Goal: Use online tool/utility: Utilize a website feature to perform a specific function

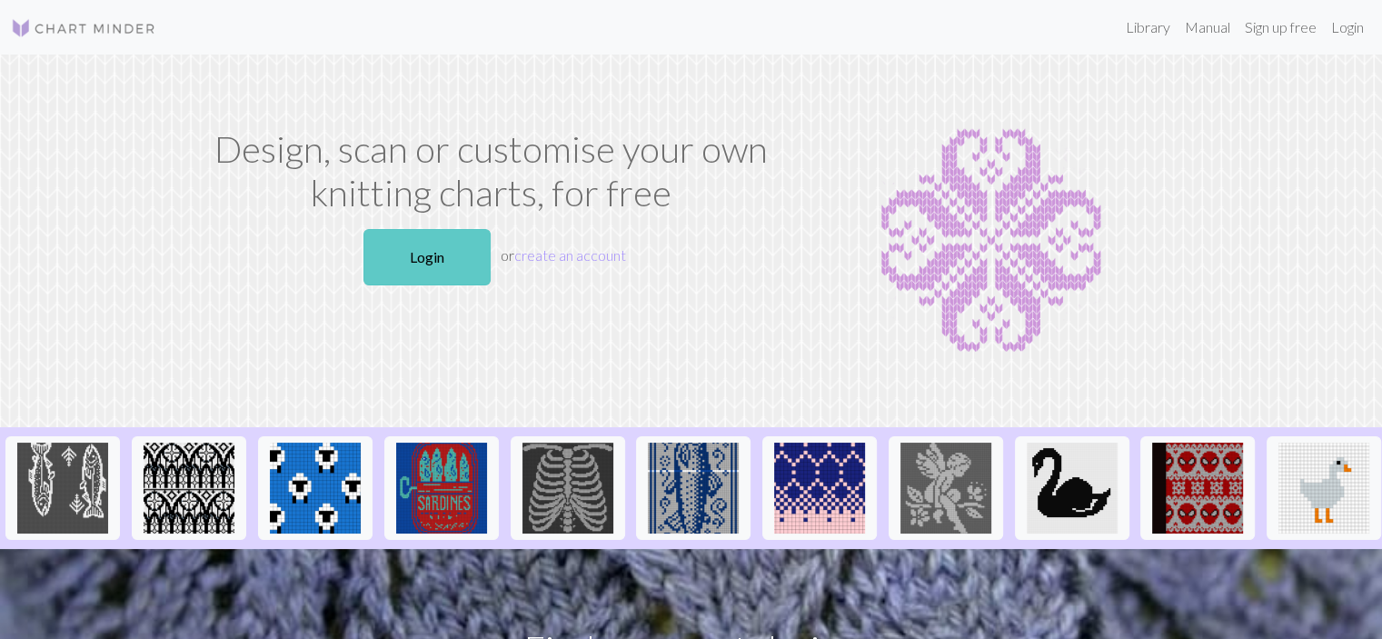
click at [441, 243] on link "Login" at bounding box center [427, 257] width 127 height 56
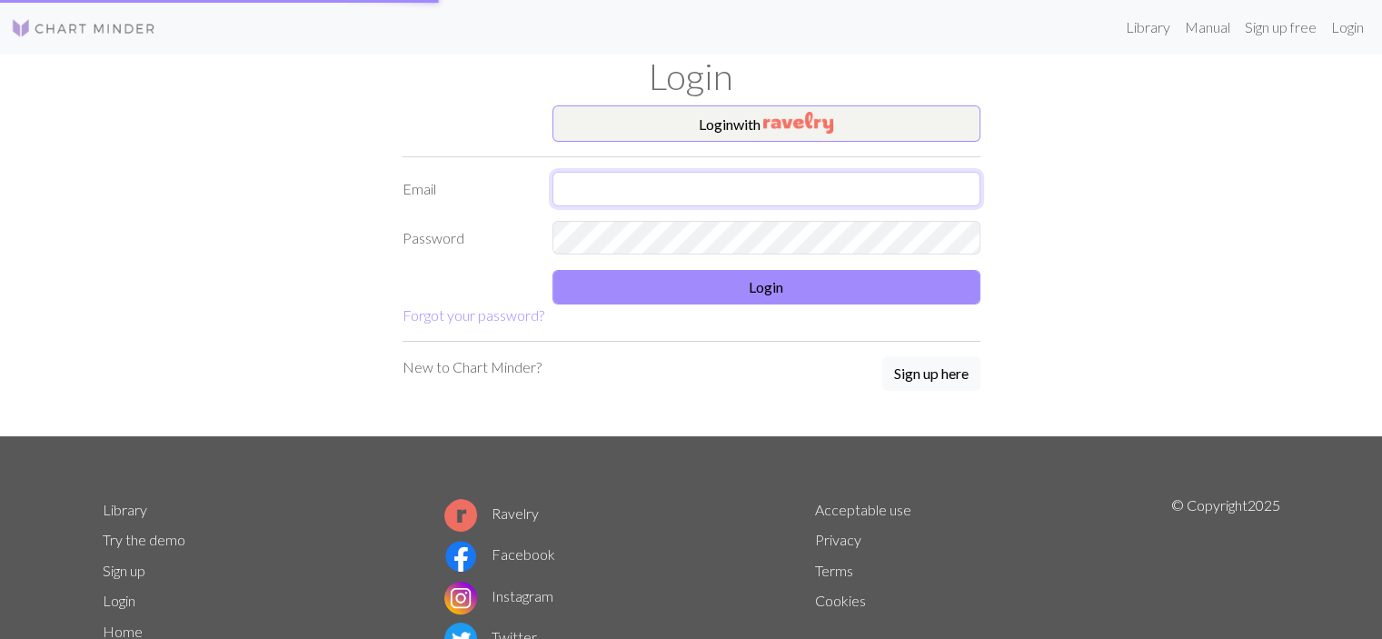
type input "[PERSON_NAME][EMAIL_ADDRESS][PERSON_NAME][DOMAIN_NAME]"
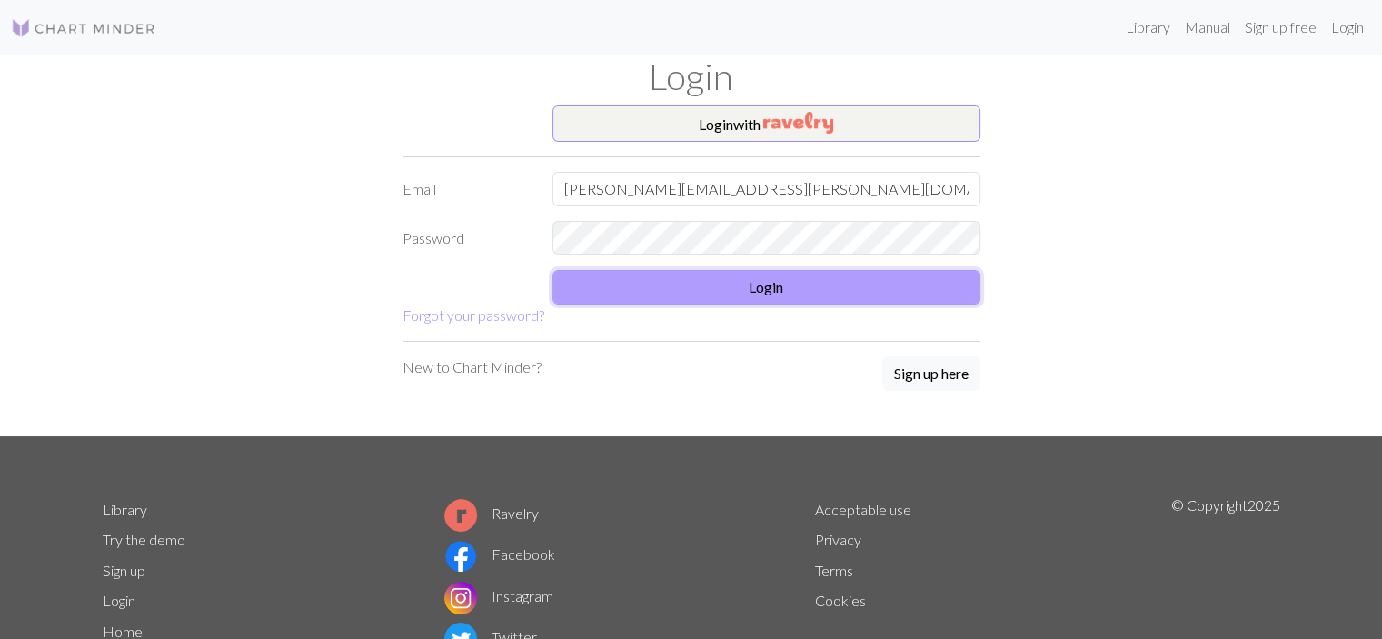
click at [763, 297] on button "Login" at bounding box center [767, 287] width 428 height 35
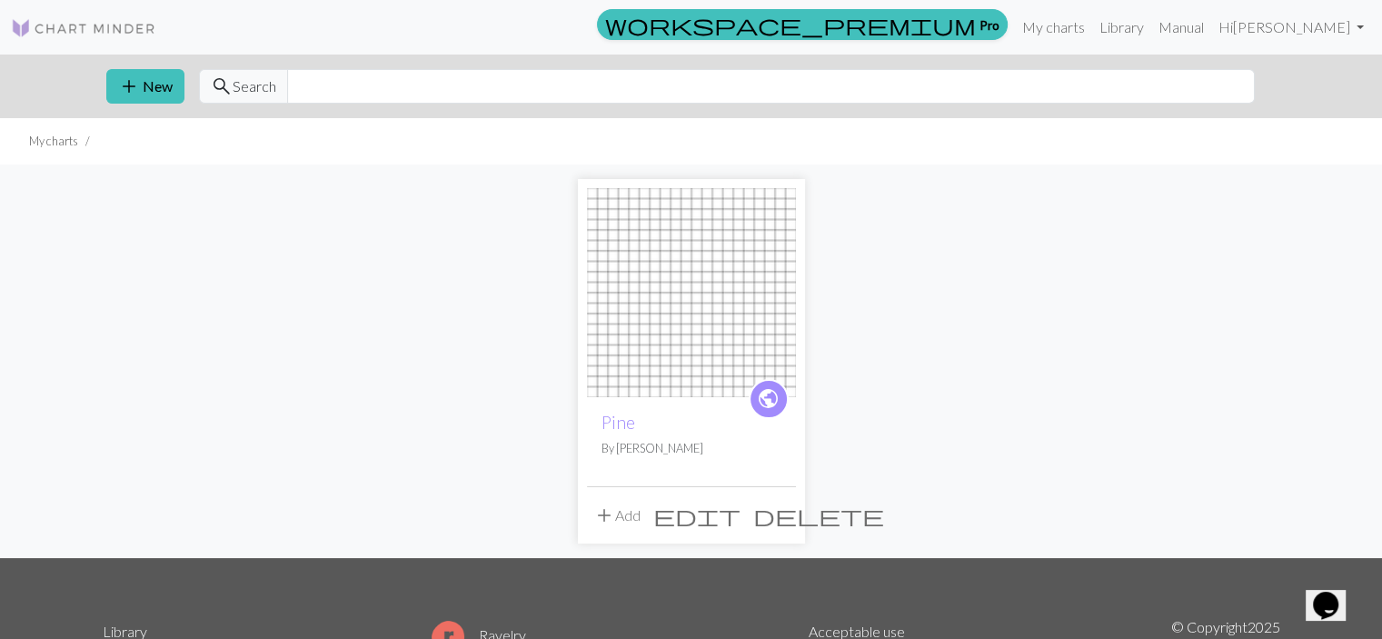
click at [776, 518] on span "delete" at bounding box center [818, 515] width 131 height 25
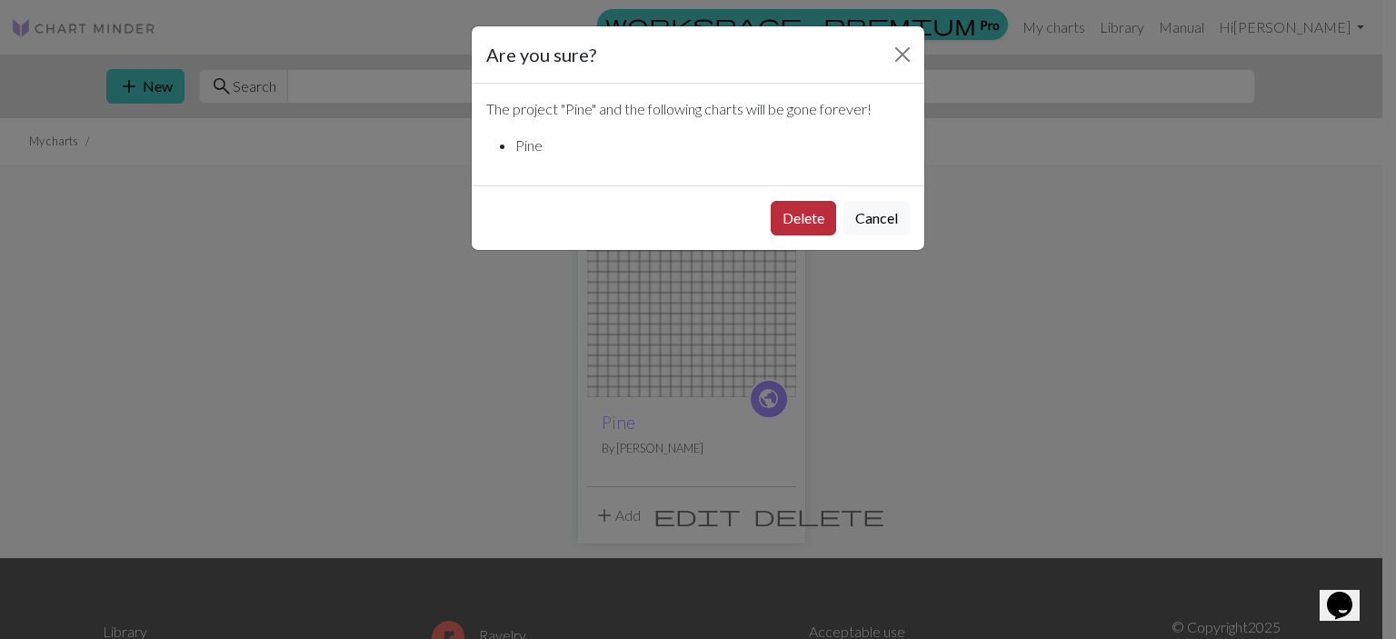
click at [809, 217] on button "Delete" at bounding box center [803, 218] width 65 height 35
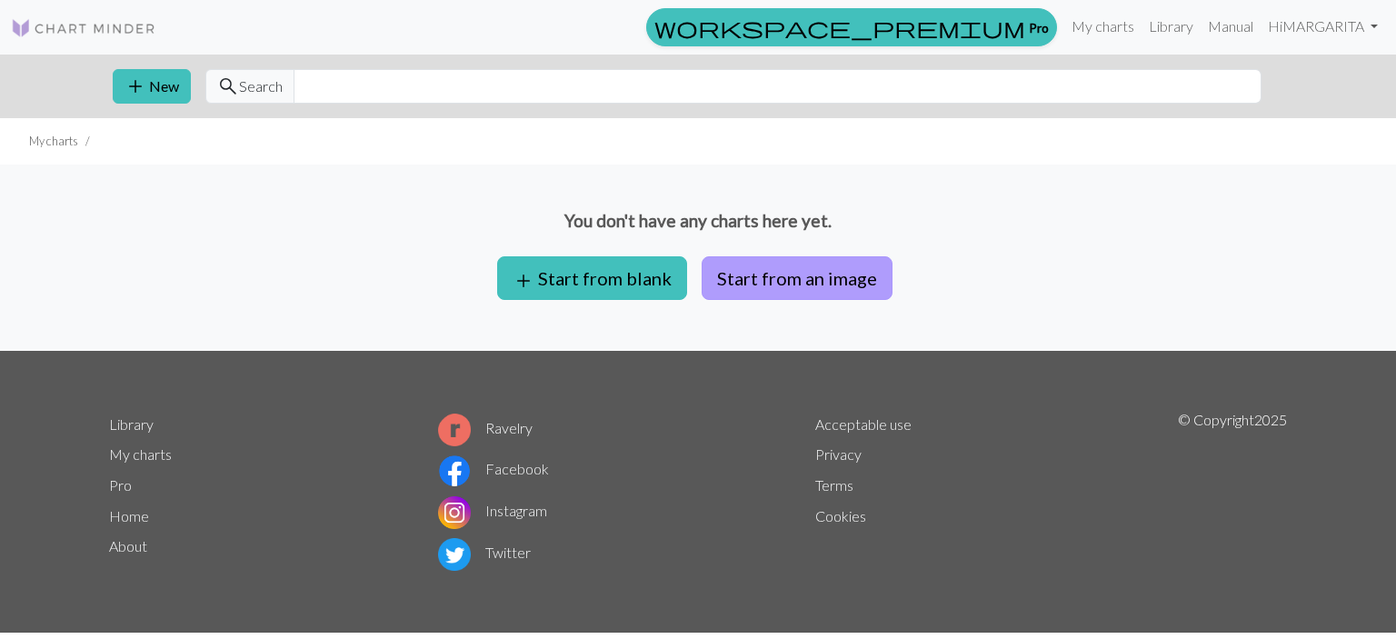
click at [767, 281] on button "Start from an image" at bounding box center [797, 278] width 191 height 44
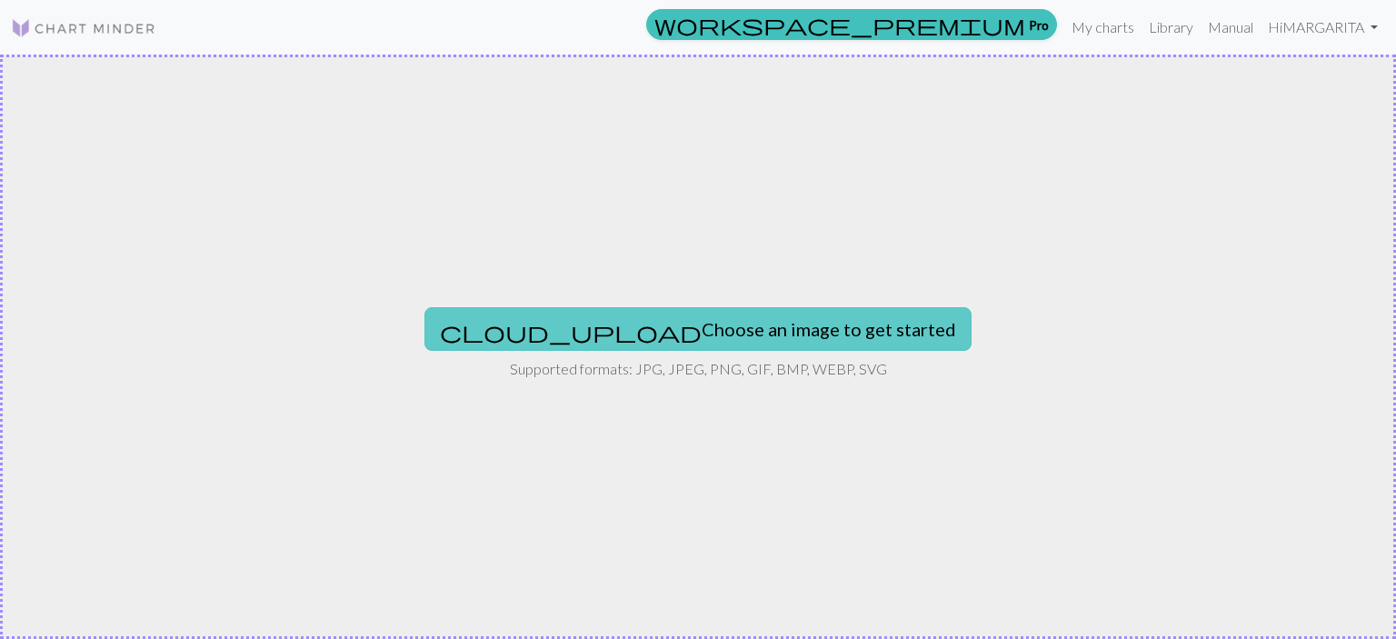
click at [712, 327] on button "cloud_upload Choose an image to get started" at bounding box center [697, 329] width 547 height 44
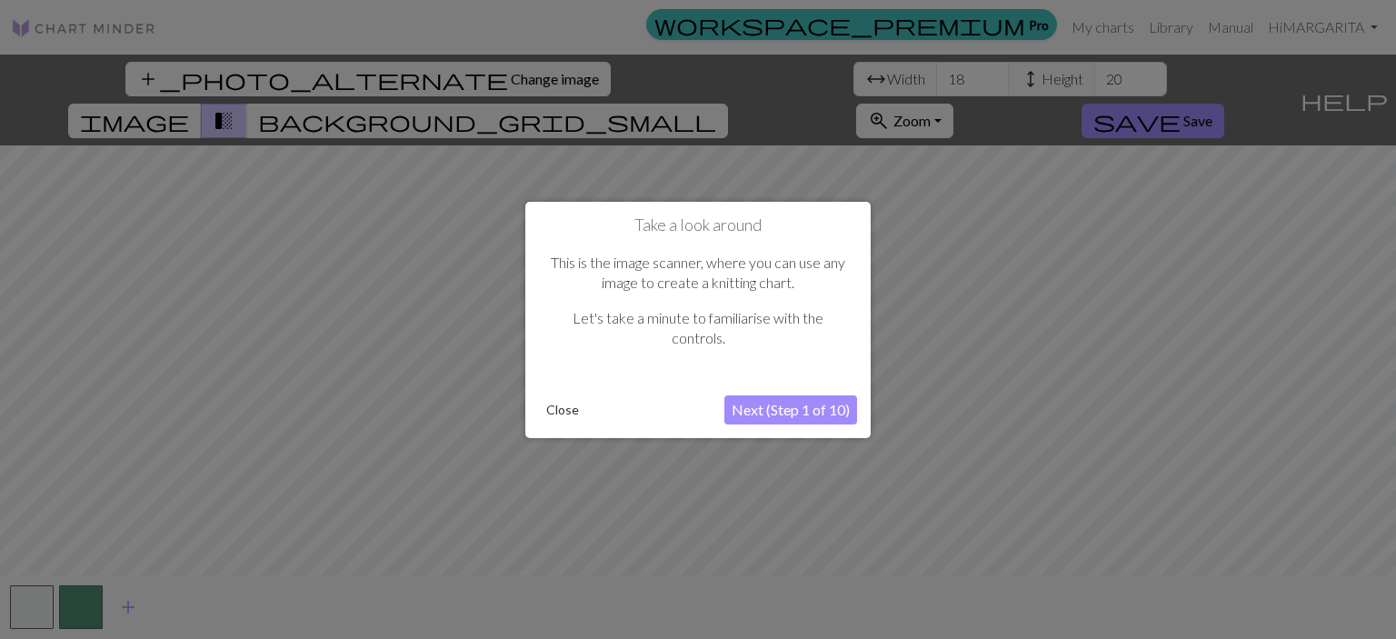
click at [768, 415] on button "Next (Step 1 of 10)" at bounding box center [790, 409] width 133 height 29
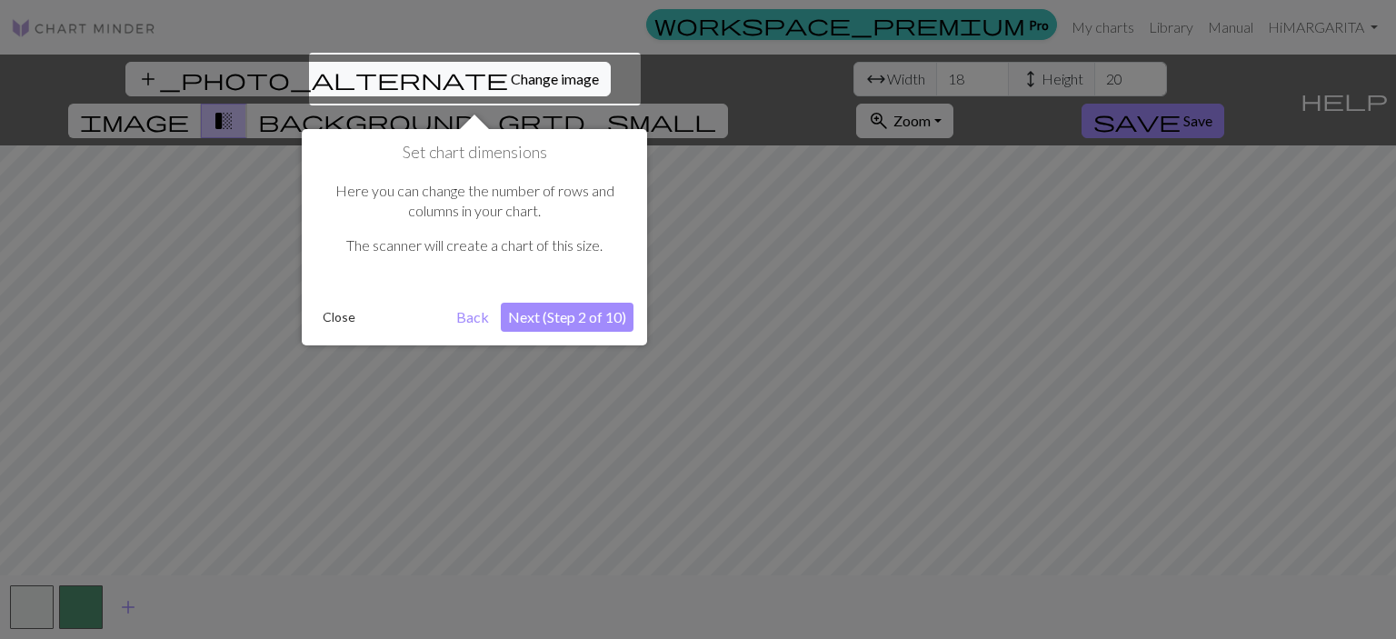
click at [524, 321] on button "Next (Step 2 of 10)" at bounding box center [567, 317] width 133 height 29
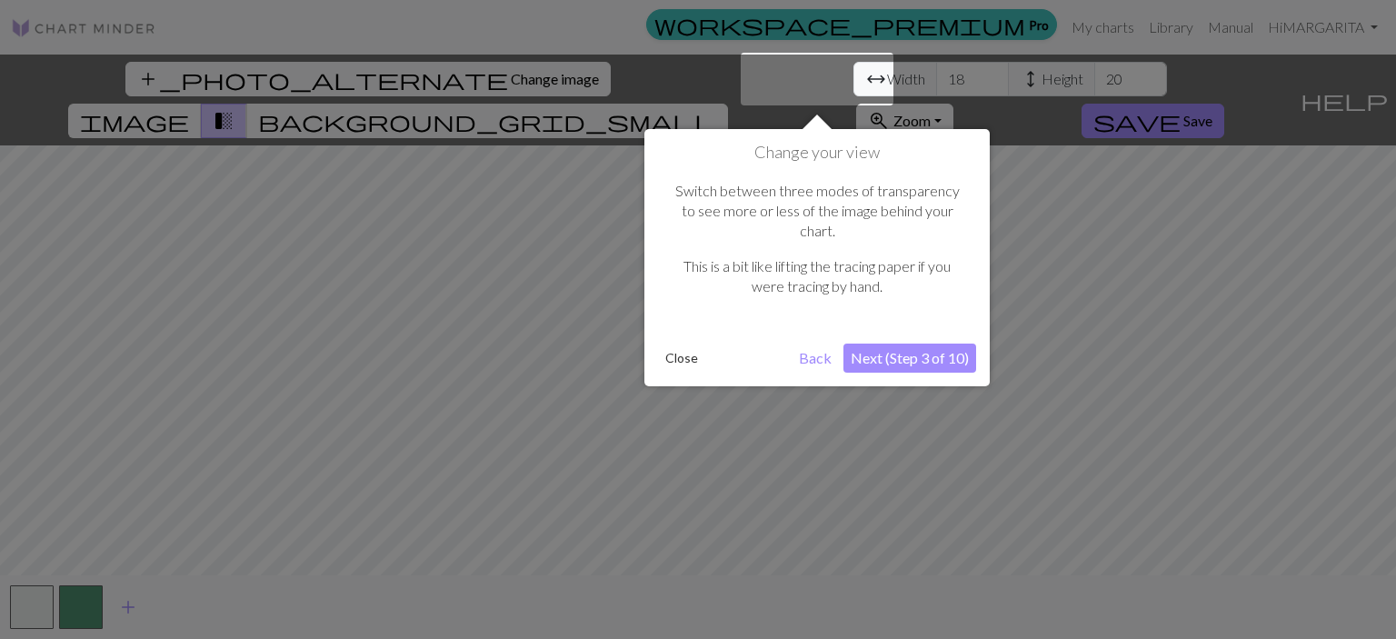
click at [905, 344] on button "Next (Step 3 of 10)" at bounding box center [909, 358] width 133 height 29
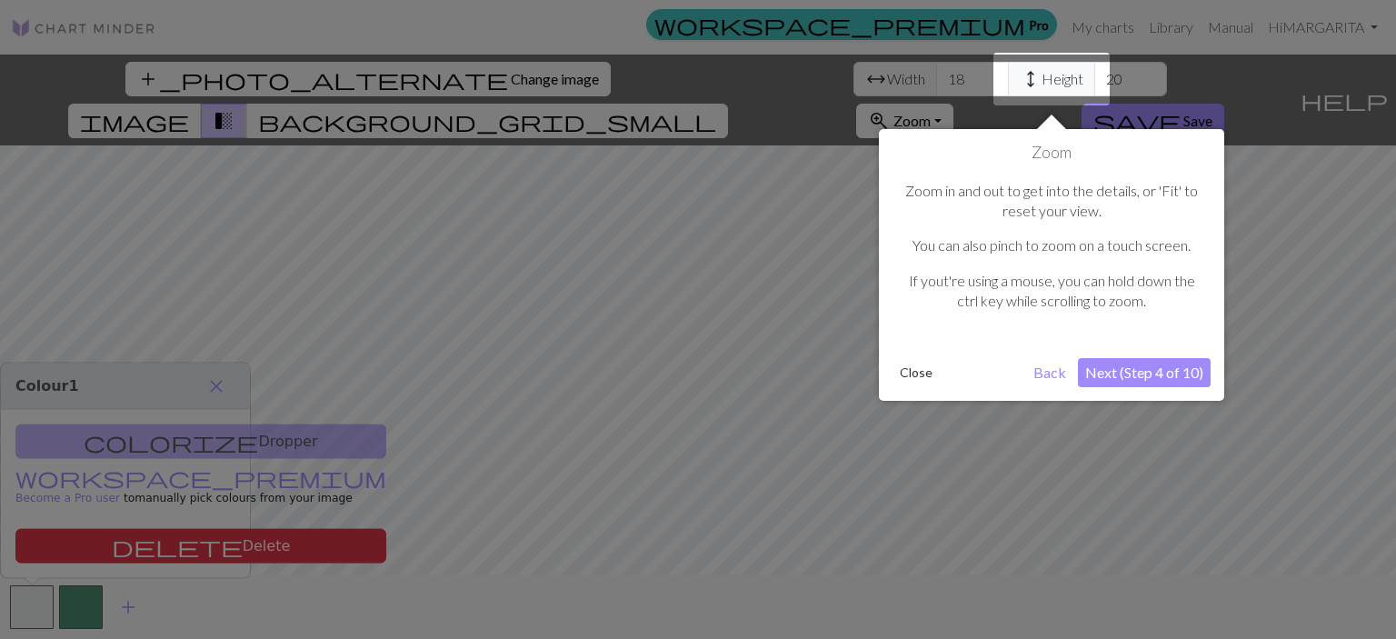
click at [1133, 366] on button "Next (Step 4 of 10)" at bounding box center [1144, 372] width 133 height 29
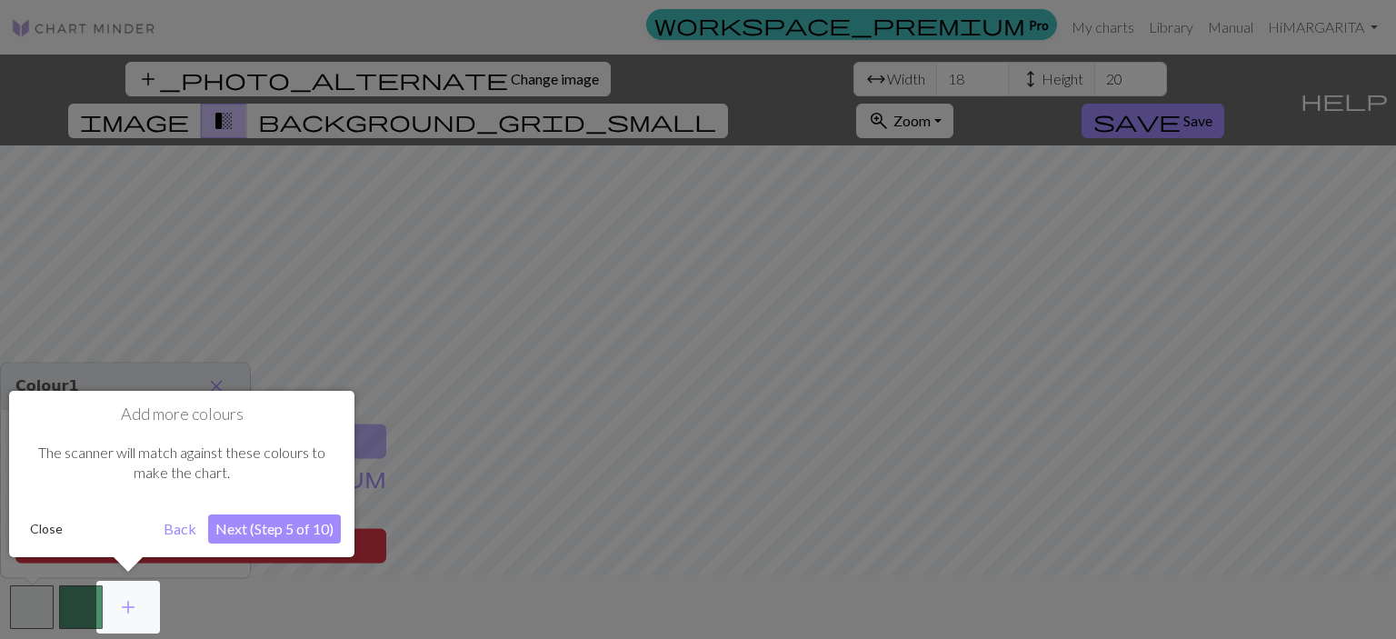
click at [294, 533] on button "Next (Step 5 of 10)" at bounding box center [274, 528] width 133 height 29
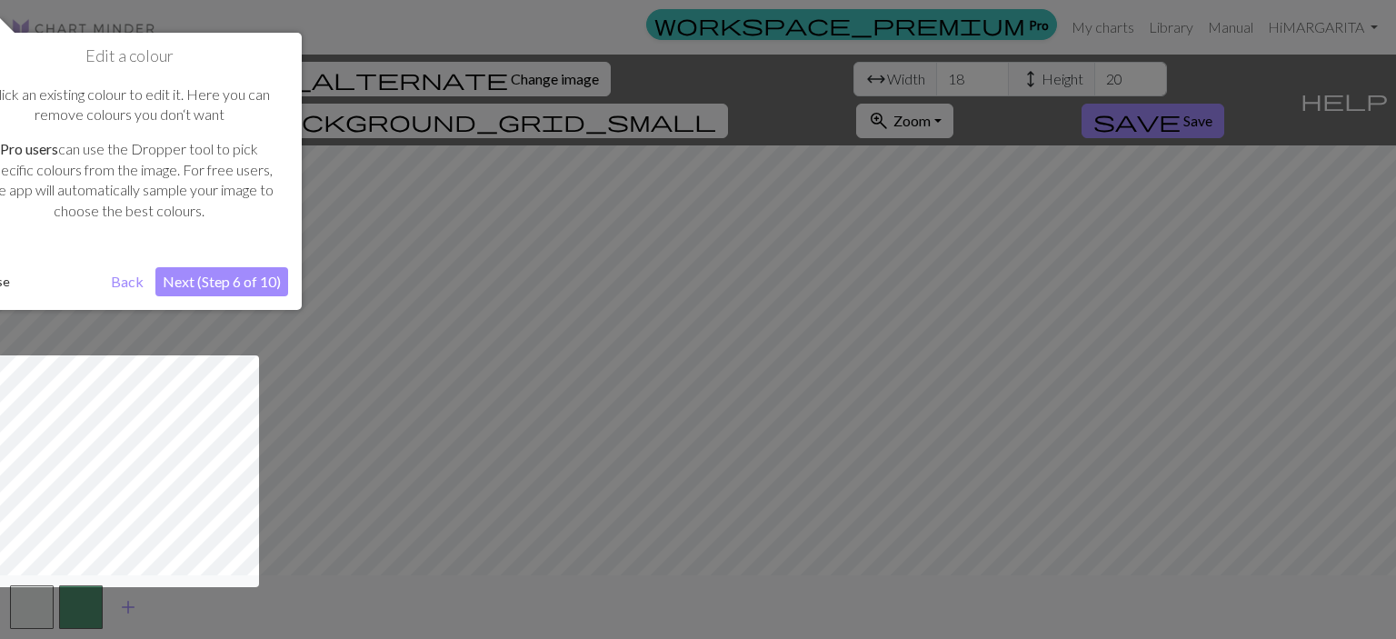
click at [240, 278] on button "Next (Step 6 of 10)" at bounding box center [221, 281] width 133 height 29
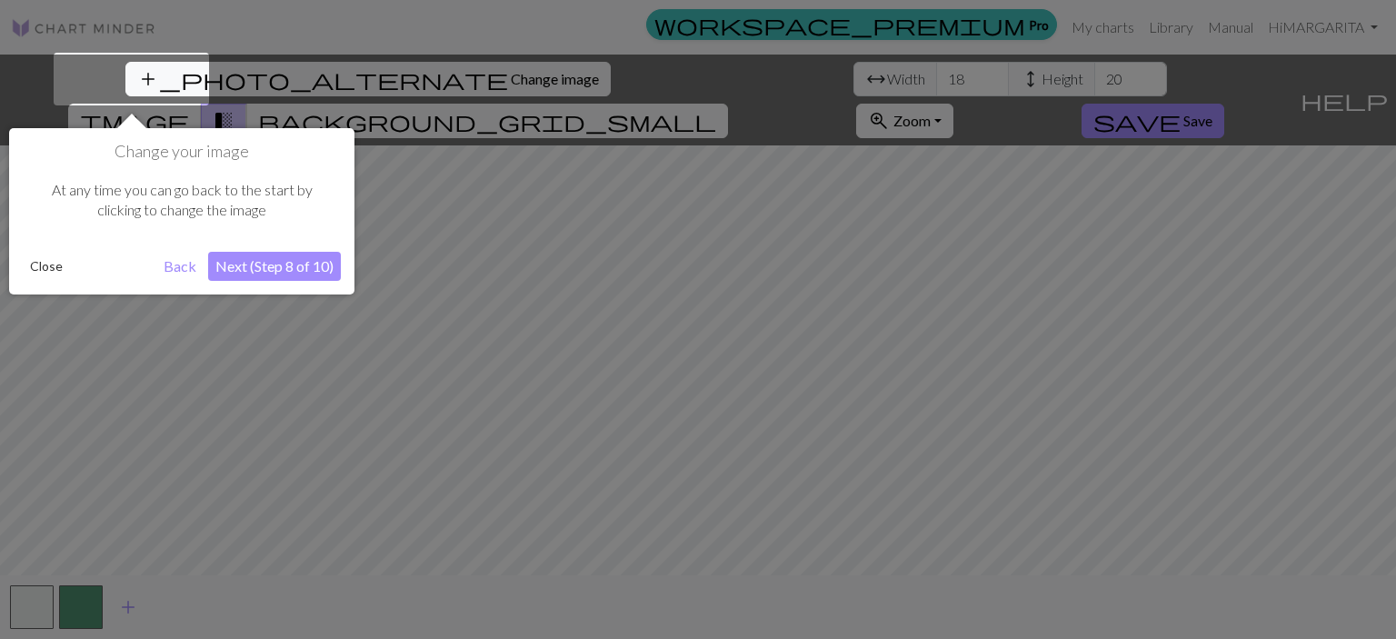
click at [268, 266] on button "Next (Step 8 of 10)" at bounding box center [274, 266] width 133 height 29
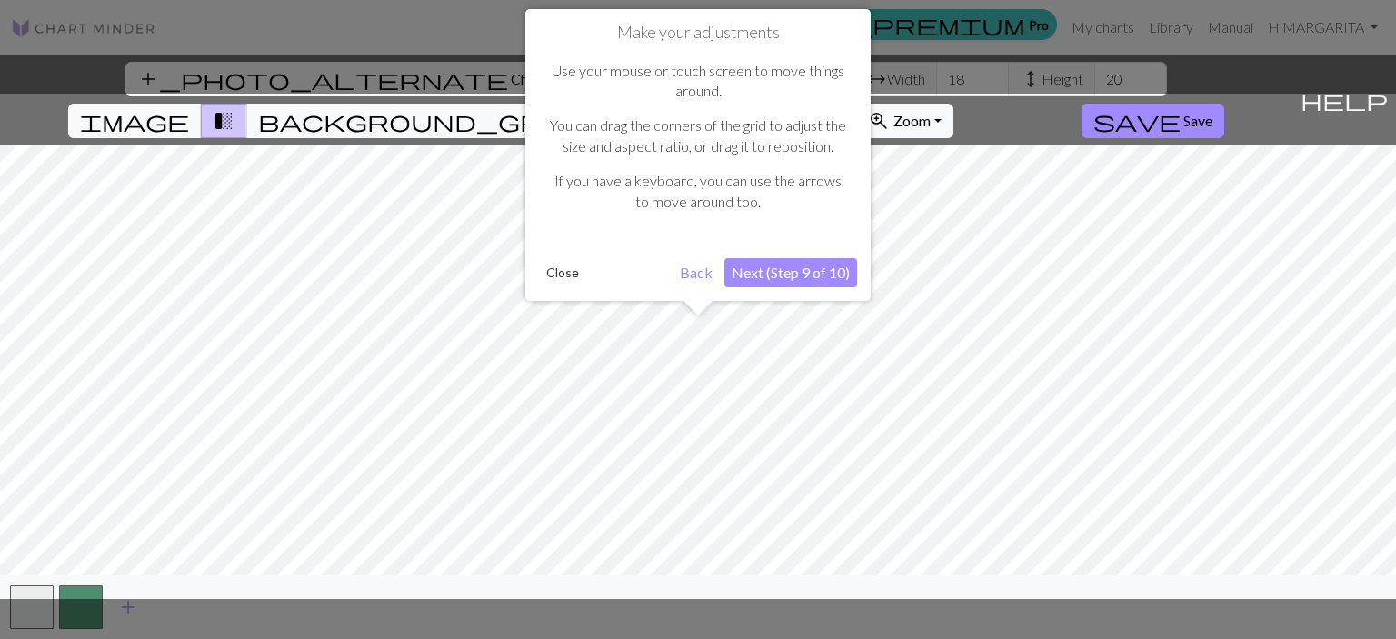
click at [793, 266] on button "Next (Step 9 of 10)" at bounding box center [790, 272] width 133 height 29
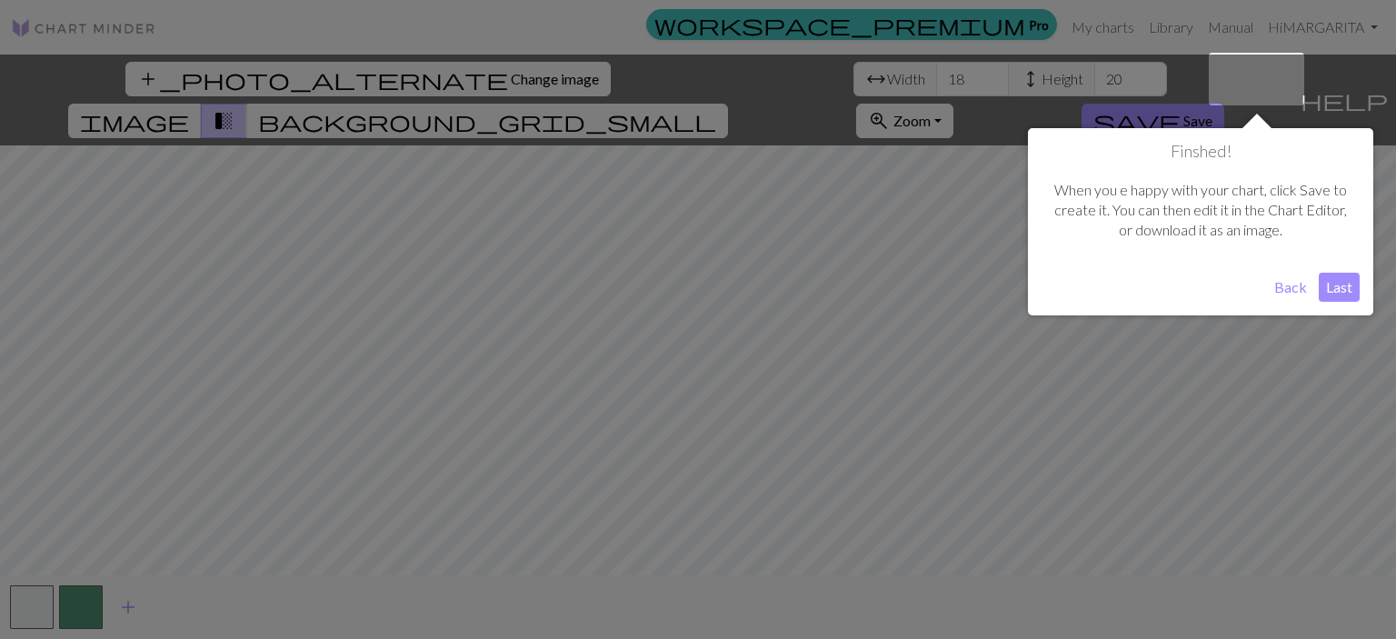
click at [1342, 291] on button "Last" at bounding box center [1339, 287] width 41 height 29
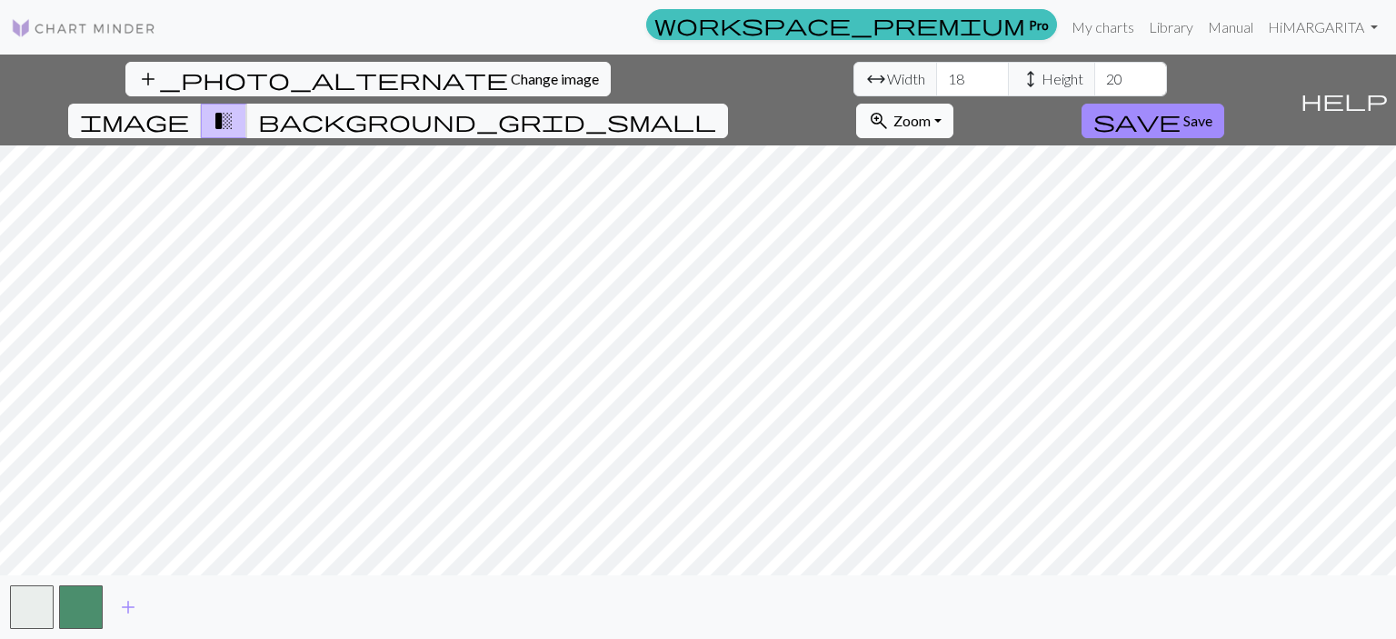
click at [953, 104] on button "zoom_in Zoom Zoom" at bounding box center [904, 121] width 97 height 35
click at [1001, 307] on button "150%" at bounding box center [929, 321] width 144 height 29
click at [953, 104] on button "zoom_in Zoom Zoom" at bounding box center [904, 121] width 97 height 35
click at [1001, 336] on button "200%" at bounding box center [929, 350] width 144 height 29
drag, startPoint x: 434, startPoint y: 75, endPoint x: 390, endPoint y: 82, distance: 45.0
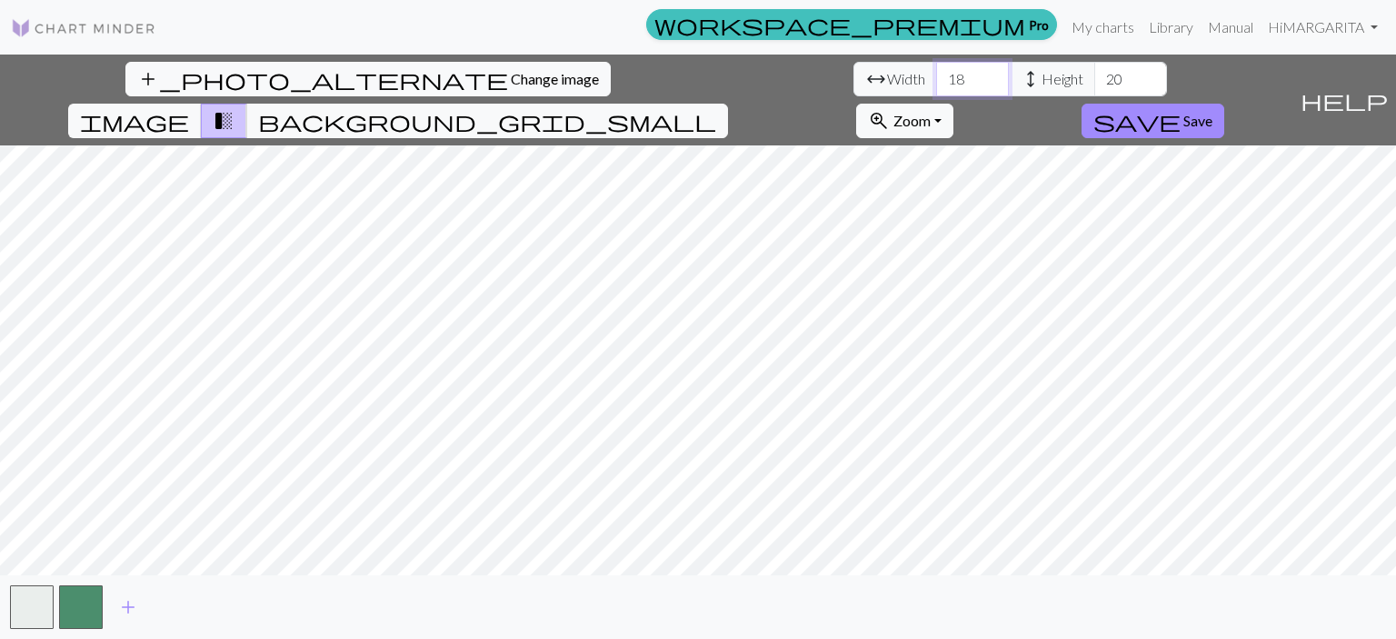
click at [853, 82] on div "arrow_range Width 18 height Height 20" at bounding box center [1010, 79] width 314 height 35
type input "4"
type input "100"
drag, startPoint x: 585, startPoint y: 81, endPoint x: 574, endPoint y: 82, distance: 10.9
click at [1094, 82] on input "20" at bounding box center [1130, 79] width 73 height 35
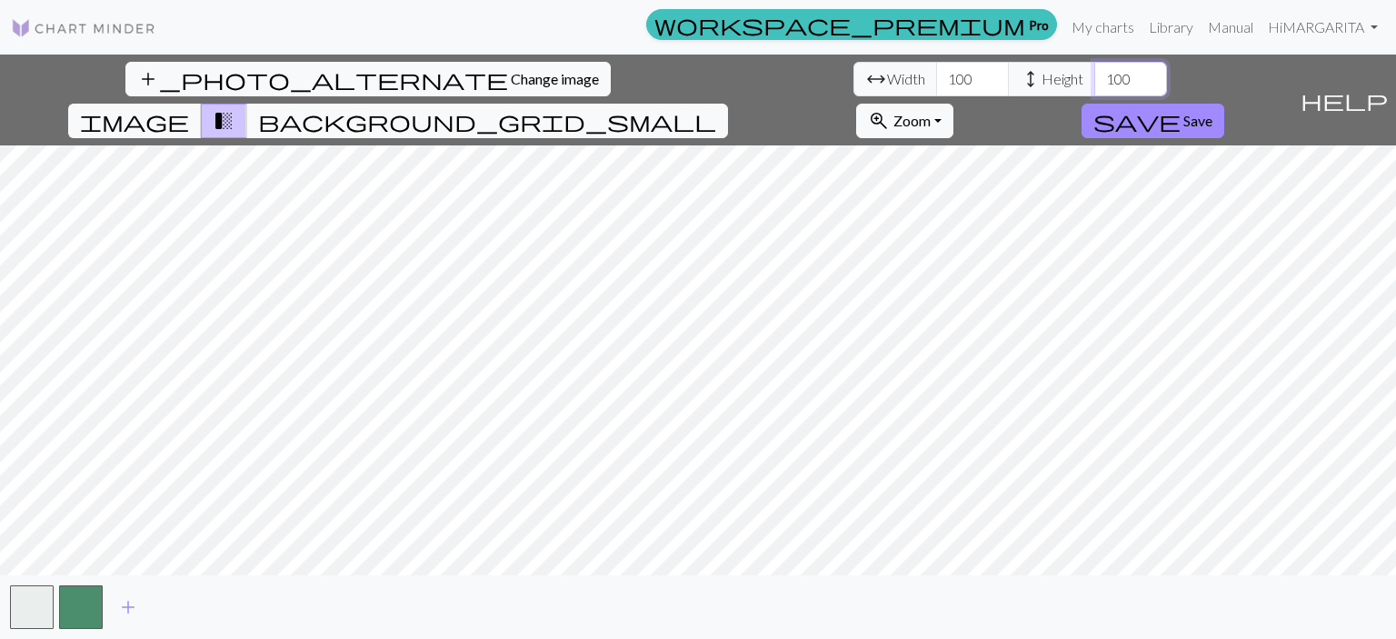
type input "100"
click at [936, 79] on input "100" at bounding box center [972, 79] width 73 height 35
type input "80"
click at [1094, 85] on input "100" at bounding box center [1130, 79] width 73 height 35
type input "80"
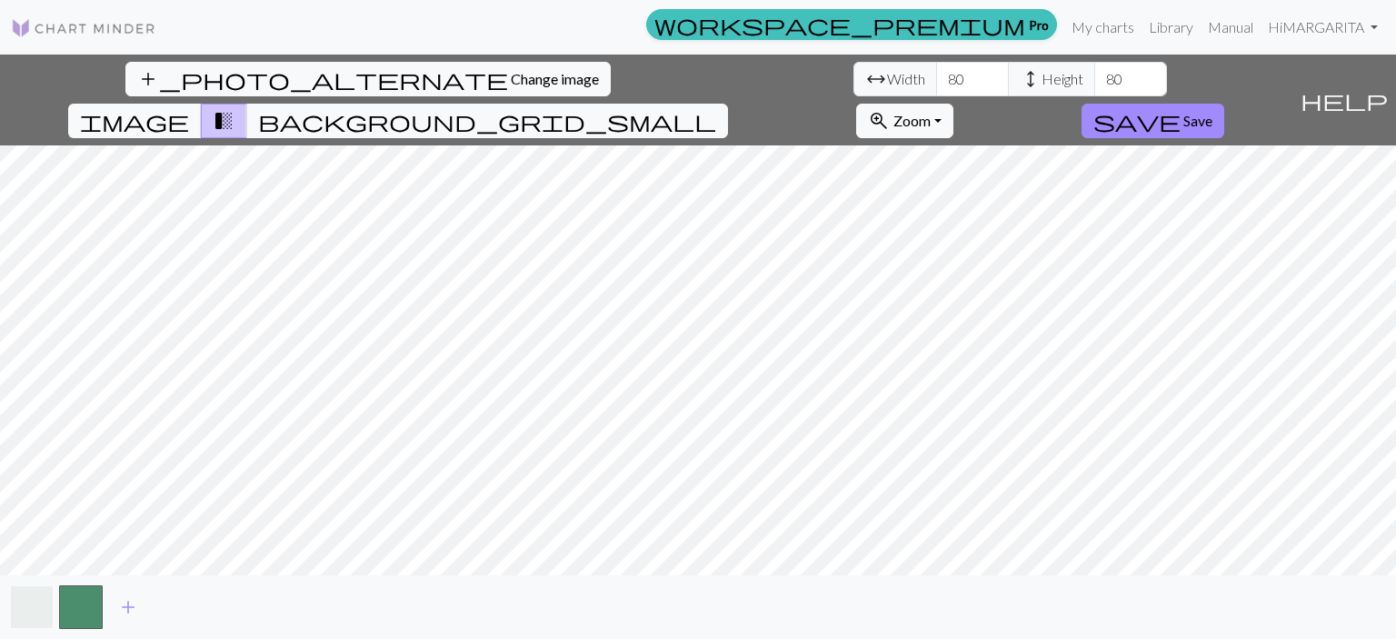
click at [31, 598] on button "button" at bounding box center [32, 607] width 44 height 44
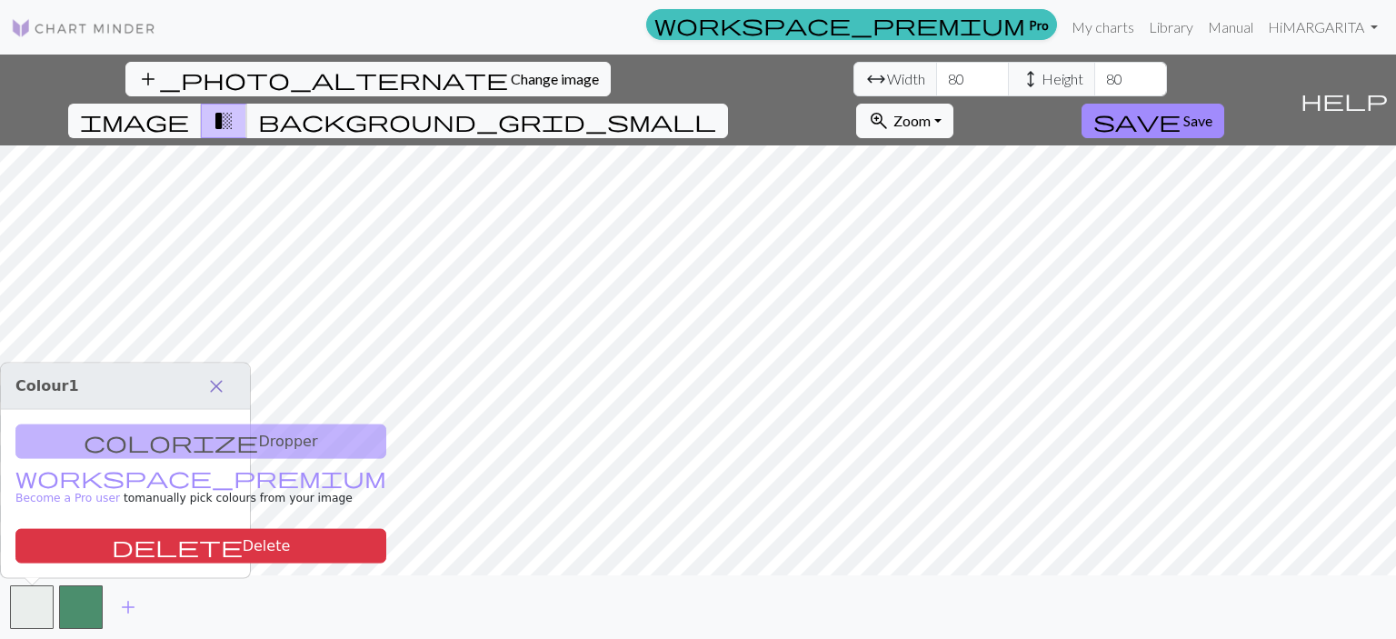
click at [220, 388] on span "close" at bounding box center [216, 386] width 22 height 25
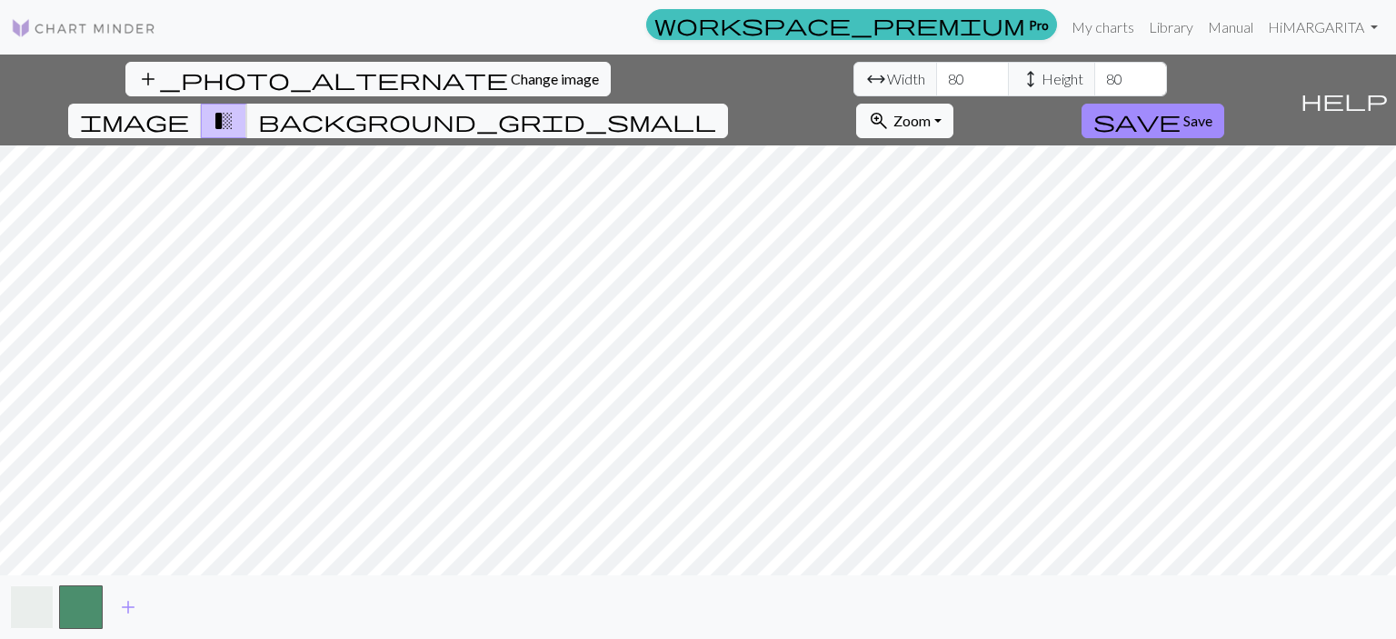
click at [28, 619] on button "button" at bounding box center [32, 607] width 44 height 44
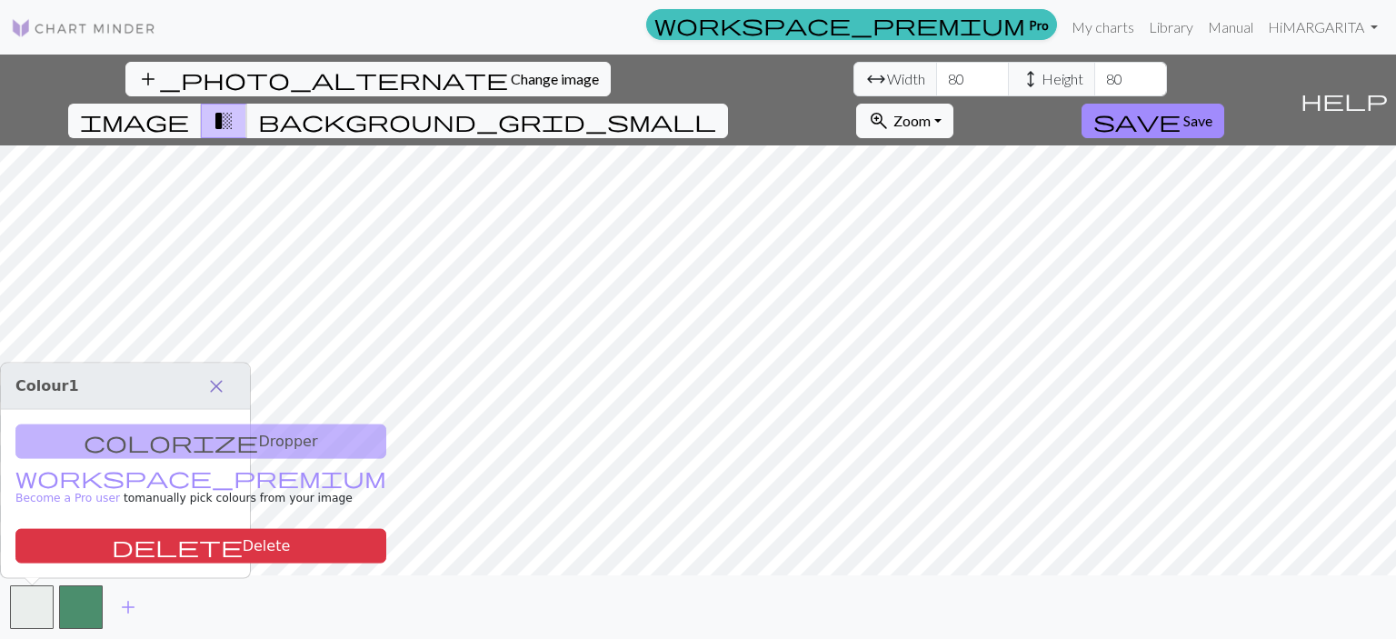
click at [211, 380] on span "close" at bounding box center [216, 386] width 22 height 25
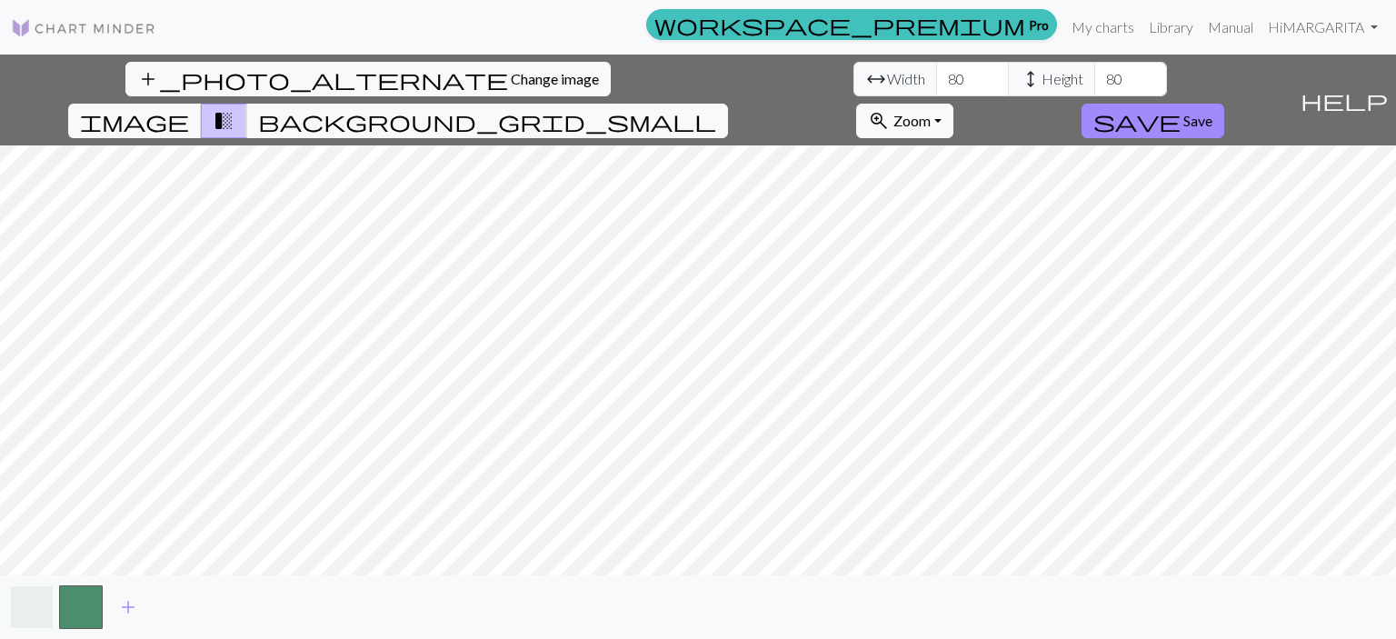
click at [27, 613] on button "button" at bounding box center [32, 607] width 44 height 44
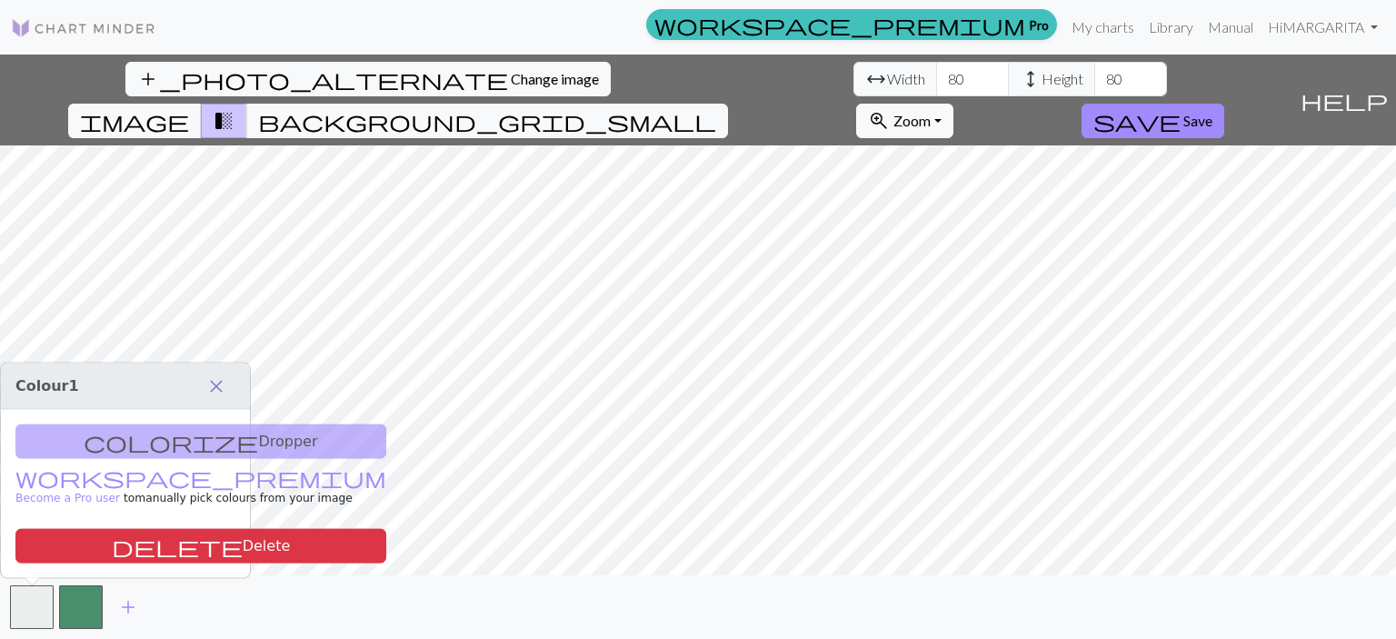
click at [218, 388] on span "close" at bounding box center [216, 386] width 22 height 25
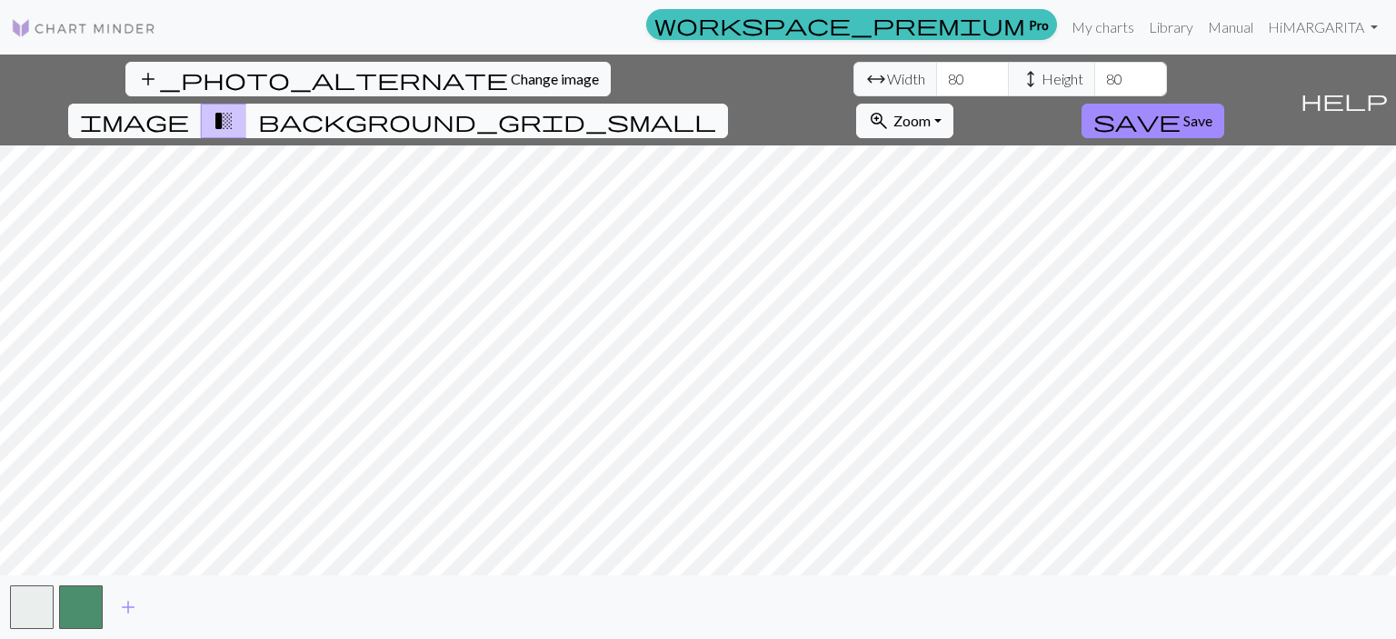
click at [716, 108] on span "background_grid_small" at bounding box center [487, 120] width 458 height 25
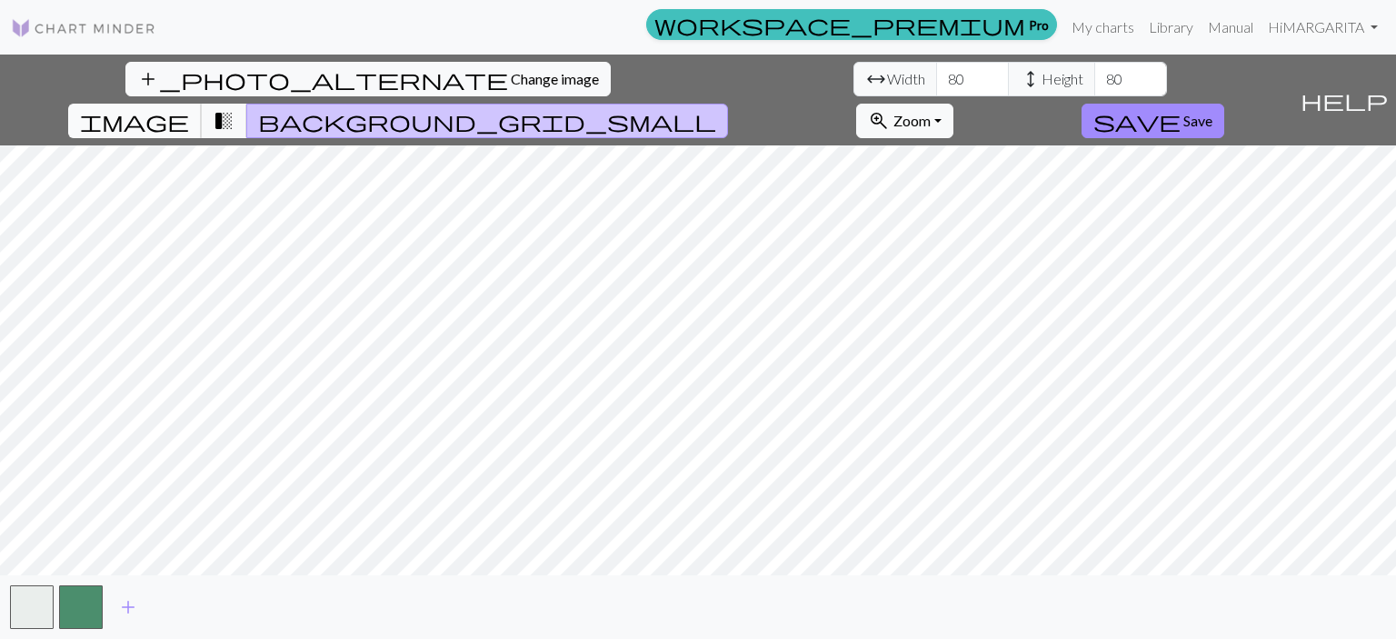
click at [189, 108] on span "image" at bounding box center [134, 120] width 109 height 25
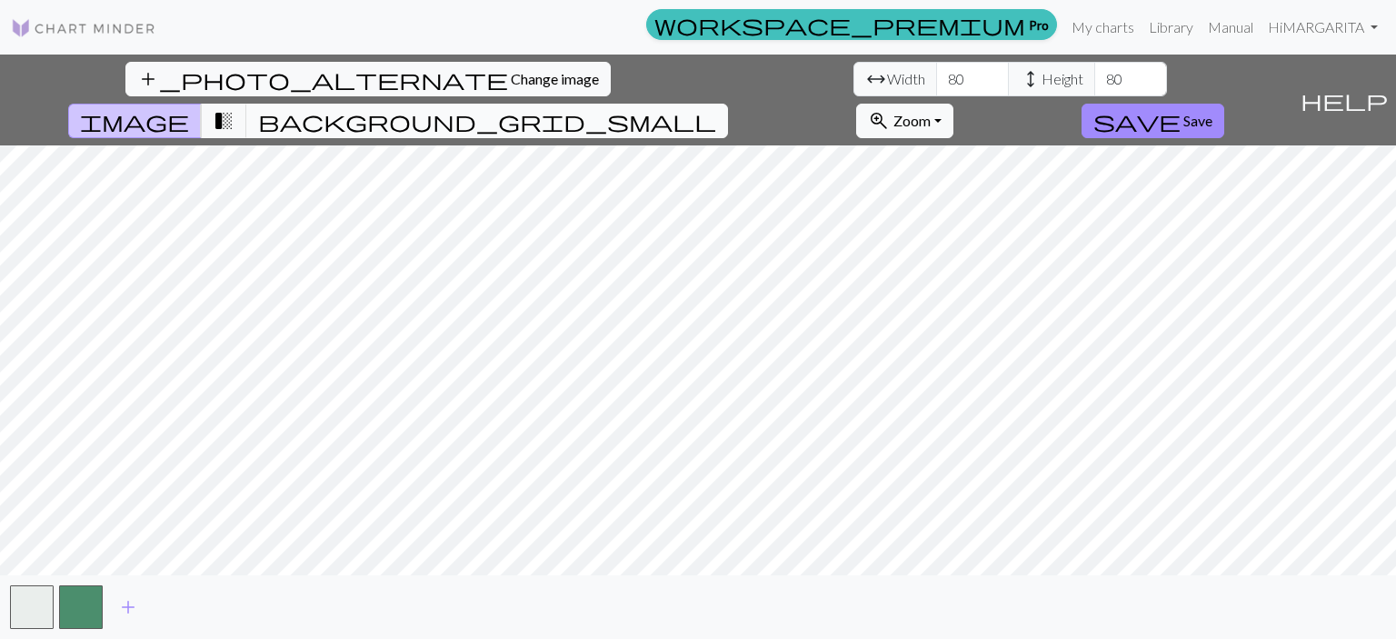
click at [716, 108] on span "background_grid_small" at bounding box center [487, 120] width 458 height 25
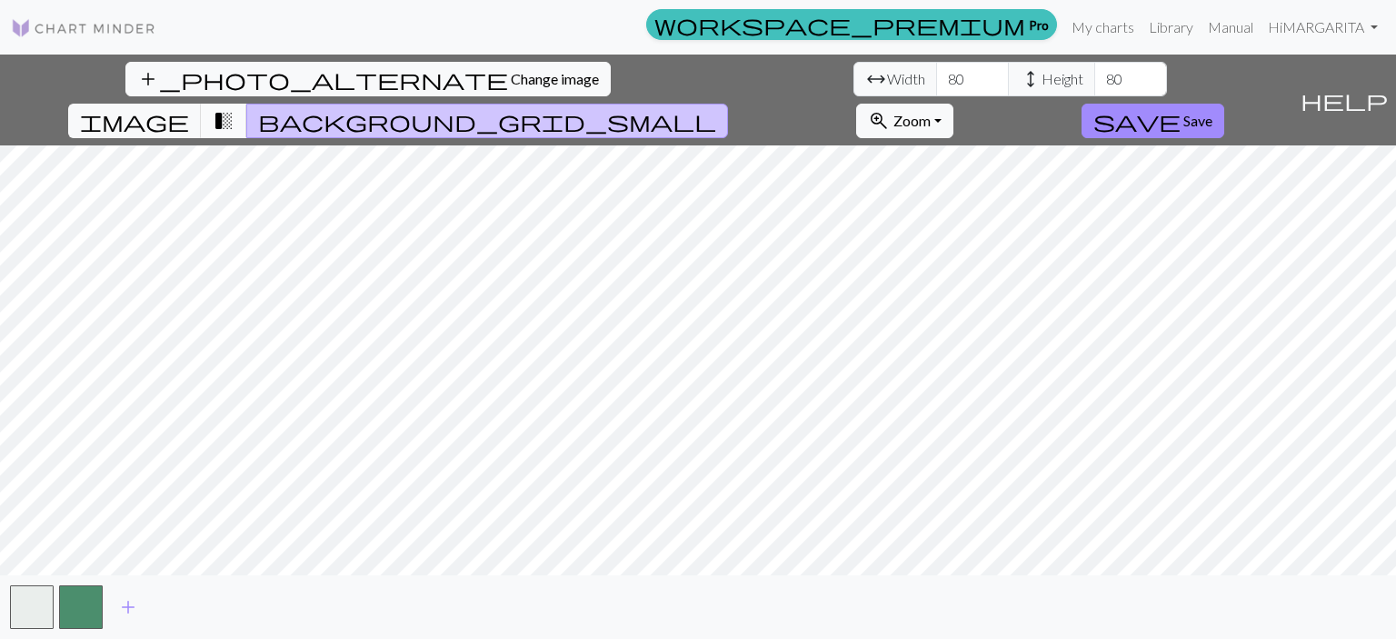
click at [234, 108] on span "transition_fade" at bounding box center [224, 120] width 22 height 25
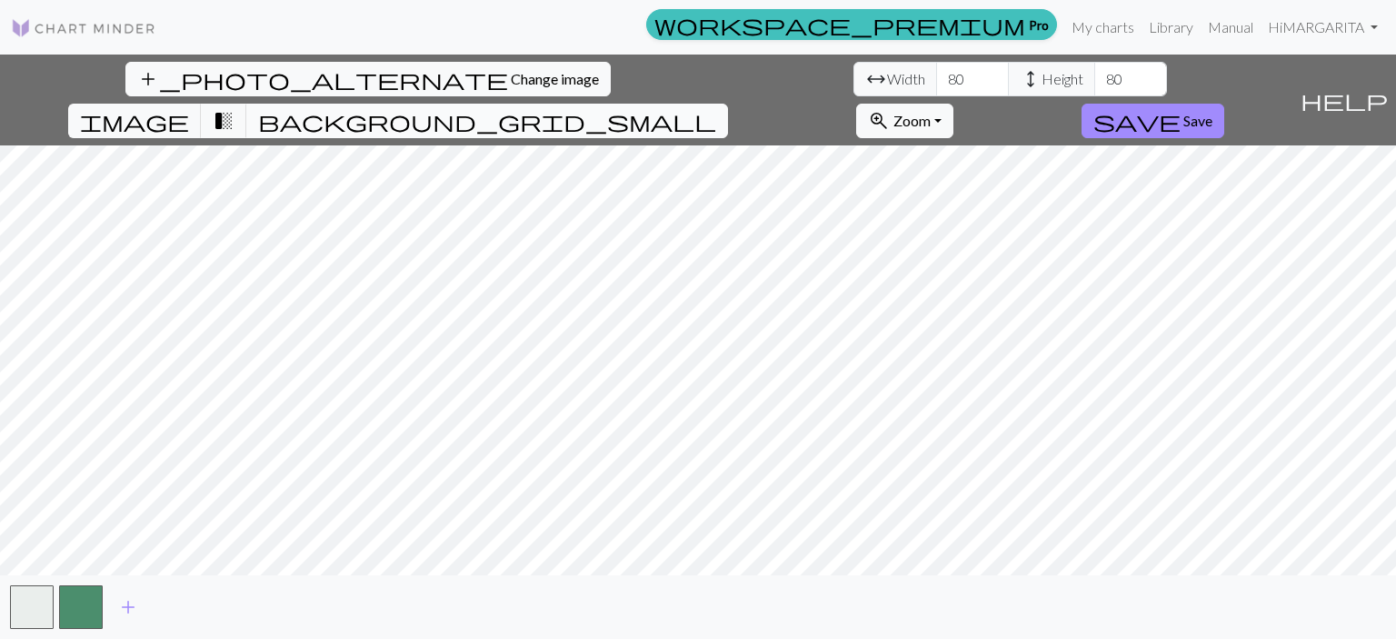
click at [716, 108] on span "background_grid_small" at bounding box center [487, 120] width 458 height 25
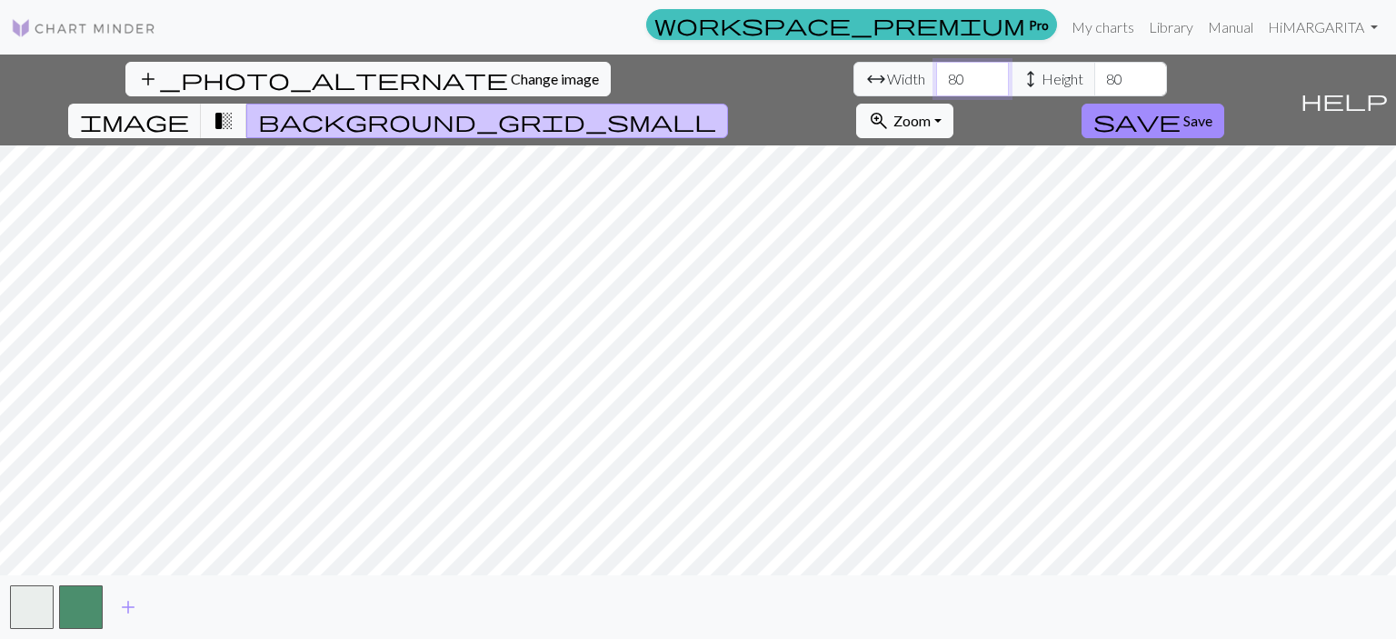
click at [936, 82] on input "80" at bounding box center [972, 79] width 73 height 35
type input "600"
click at [1094, 80] on input "80" at bounding box center [1130, 79] width 73 height 35
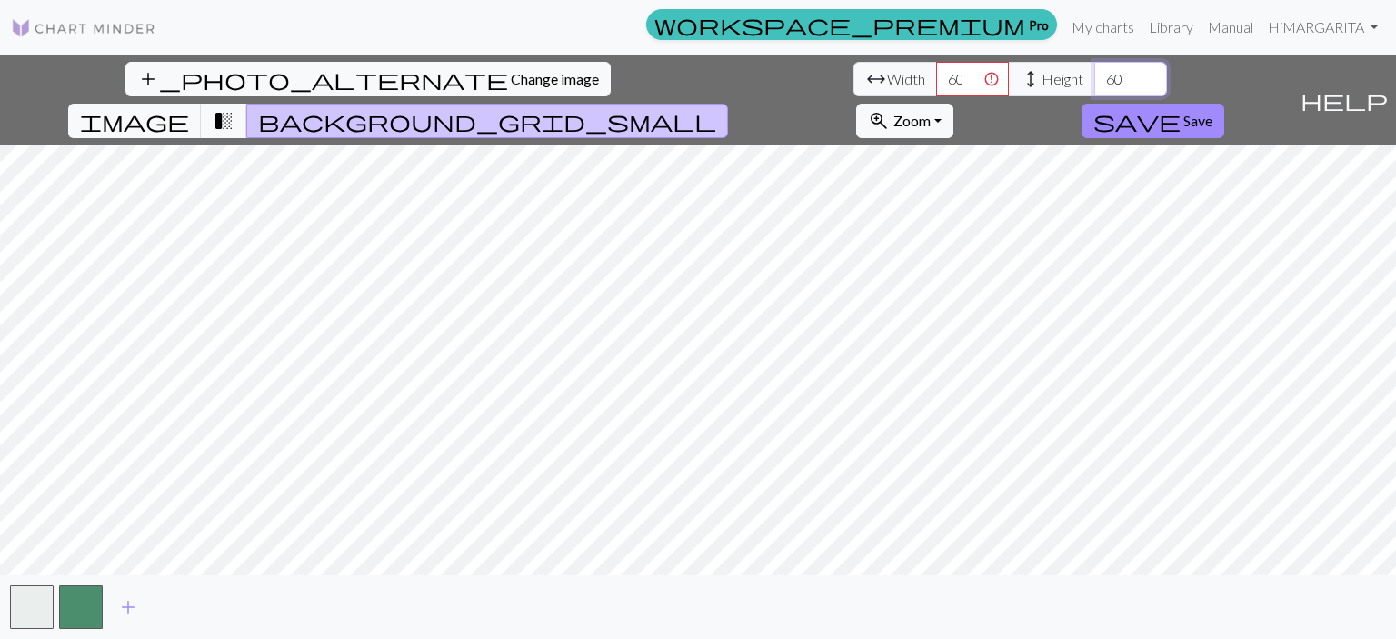
type input "60"
click at [936, 76] on input "600" at bounding box center [972, 79] width 73 height 35
type input "100"
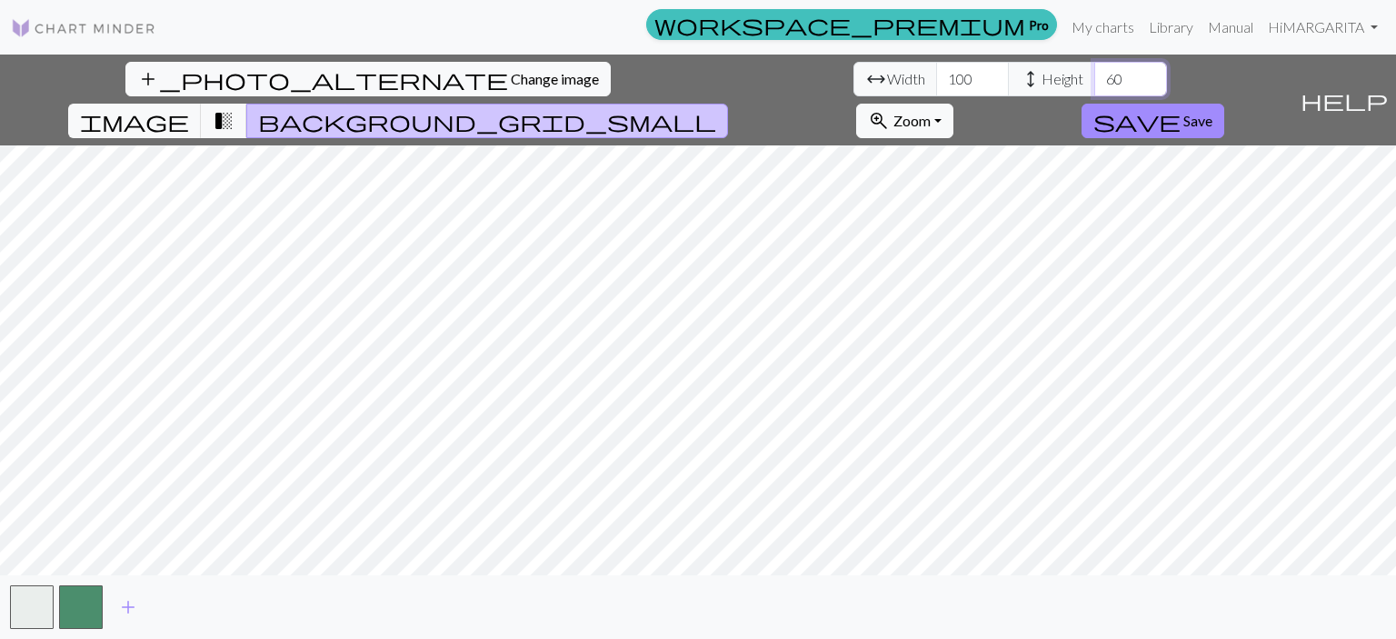
click at [1094, 73] on input "60" at bounding box center [1130, 79] width 73 height 35
type input "100"
click at [511, 80] on span "Change image" at bounding box center [555, 78] width 88 height 17
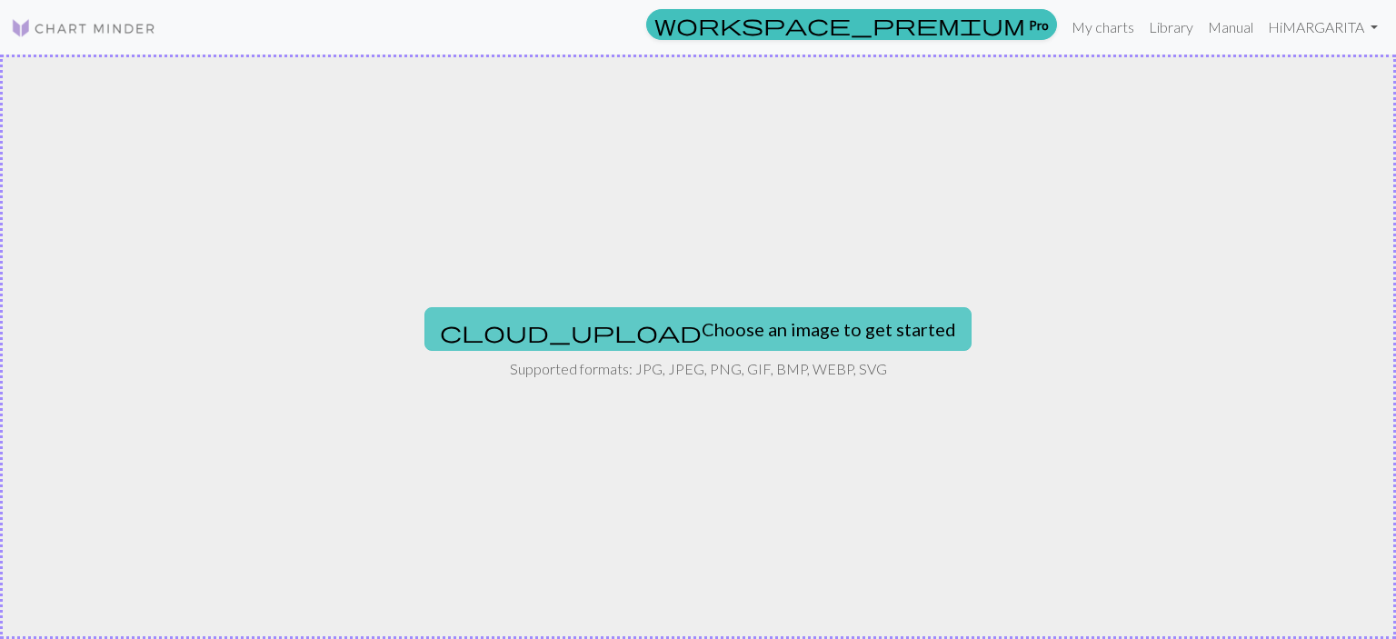
click at [630, 315] on button "cloud_upload Choose an image to get started" at bounding box center [697, 329] width 547 height 44
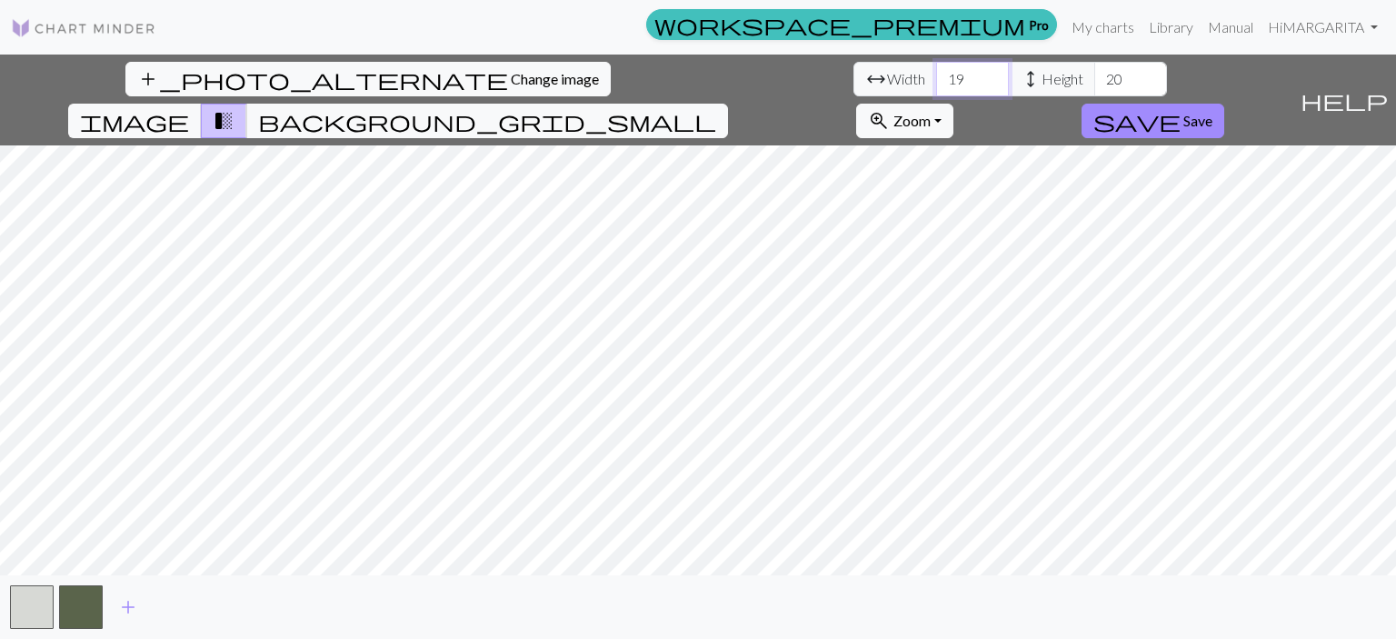
drag, startPoint x: 434, startPoint y: 75, endPoint x: 363, endPoint y: 82, distance: 72.2
click at [853, 82] on div "arrow_range Width 19 height Height 20" at bounding box center [1010, 79] width 314 height 35
type input "100"
drag, startPoint x: 589, startPoint y: 79, endPoint x: 548, endPoint y: 79, distance: 40.9
click at [853, 79] on div "arrow_range Width 100 height Height 20" at bounding box center [1010, 79] width 314 height 35
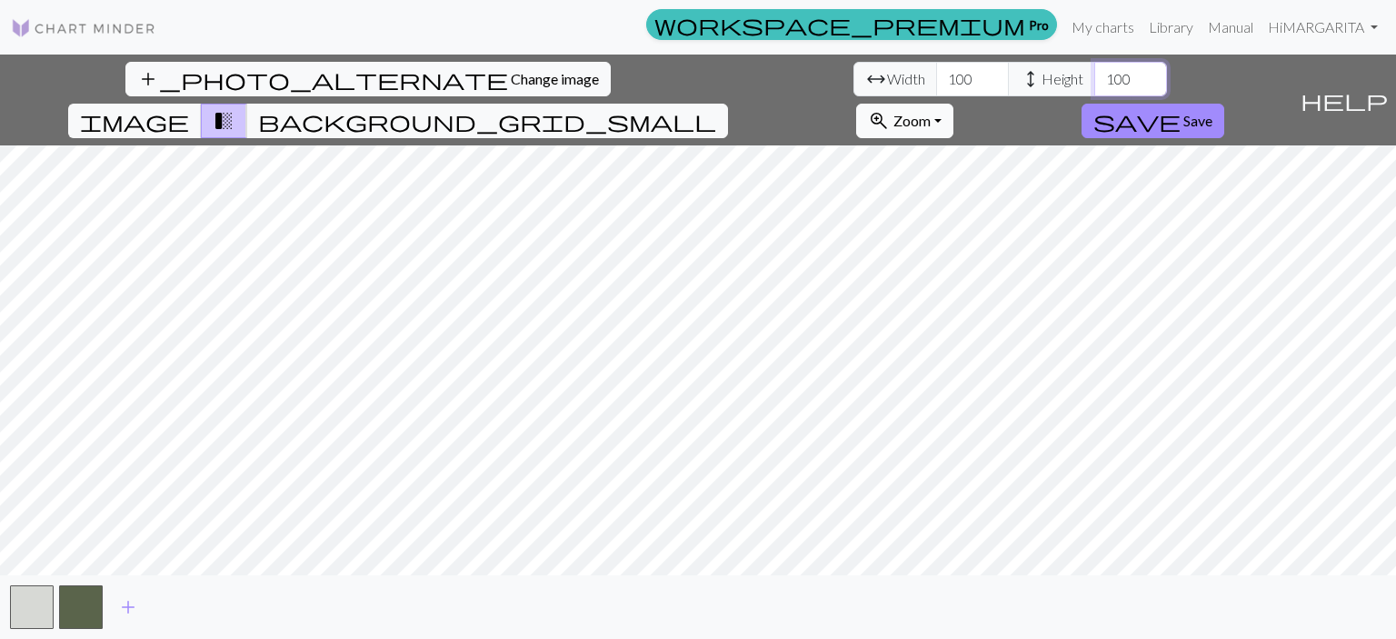
type input "100"
click at [953, 104] on button "zoom_in Zoom Zoom" at bounding box center [904, 121] width 97 height 35
click at [1001, 336] on button "200%" at bounding box center [929, 350] width 144 height 29
